Goal: Use online tool/utility: Utilize a website feature to perform a specific function

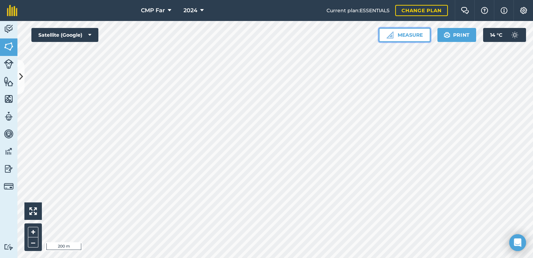
click at [388, 37] on img at bounding box center [390, 34] width 7 height 7
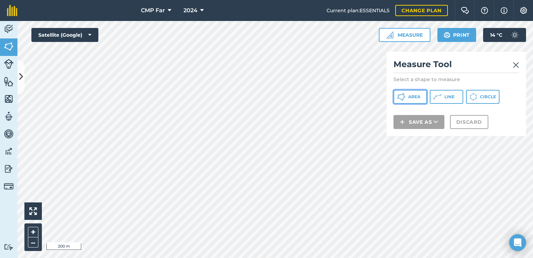
click at [411, 98] on span "Area" at bounding box center [414, 97] width 12 height 6
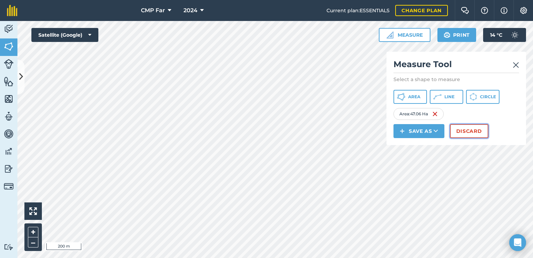
click at [475, 133] on button "Discard" at bounding box center [469, 131] width 38 height 14
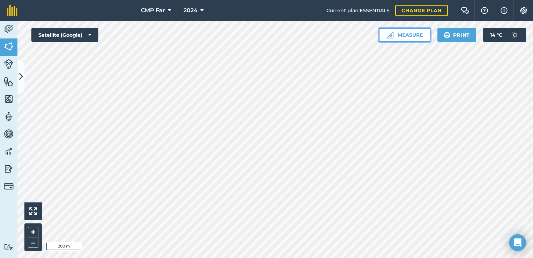
click at [396, 37] on button "Measure" at bounding box center [405, 35] width 52 height 14
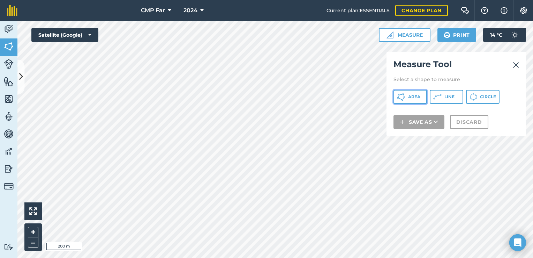
click at [407, 96] on button "Area" at bounding box center [410, 97] width 33 height 14
click at [34, 231] on button "+" at bounding box center [33, 231] width 10 height 10
click at [519, 65] on div "Measure Tool Select a shape to measure Area Line Circle Save as Discard" at bounding box center [457, 94] width 140 height 84
click at [515, 65] on img at bounding box center [516, 65] width 6 height 8
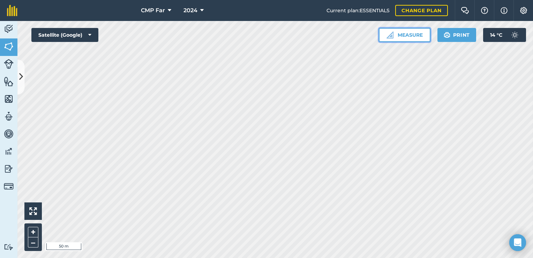
click at [400, 33] on button "Measure" at bounding box center [405, 35] width 52 height 14
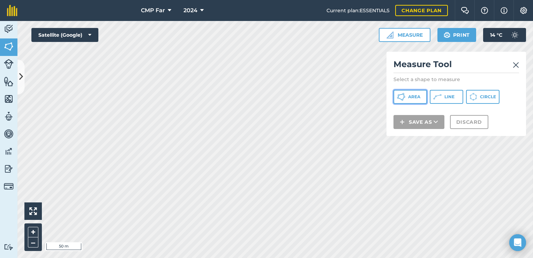
click at [405, 93] on icon at bounding box center [401, 96] width 8 height 8
click at [518, 64] on img at bounding box center [516, 65] width 6 height 8
